Goal: Navigation & Orientation: Go to known website

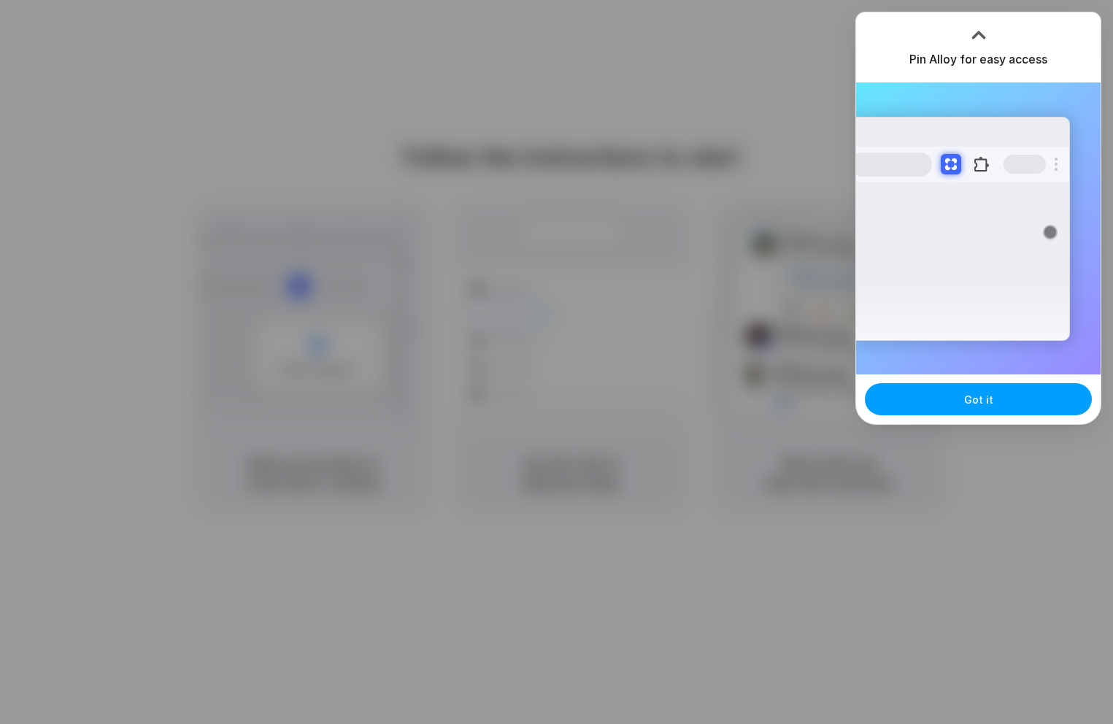
click at [998, 401] on button "Got it" at bounding box center [978, 399] width 227 height 32
